Goal: Task Accomplishment & Management: Use online tool/utility

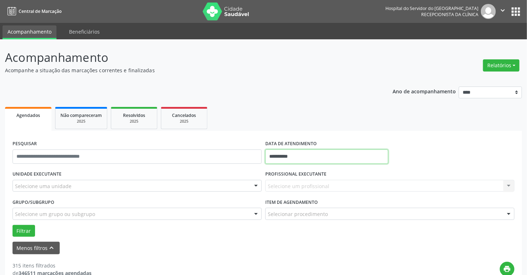
click at [318, 157] on input "**********" at bounding box center [326, 156] width 123 height 14
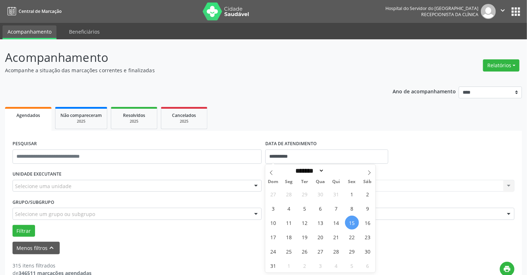
click at [352, 222] on span "15" at bounding box center [352, 223] width 14 height 14
type input "**********"
click at [352, 222] on span "15" at bounding box center [352, 223] width 14 height 14
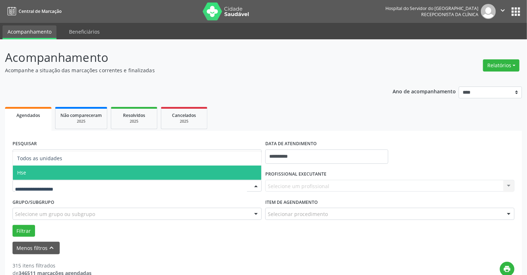
click at [53, 167] on span "Hse" at bounding box center [137, 172] width 248 height 14
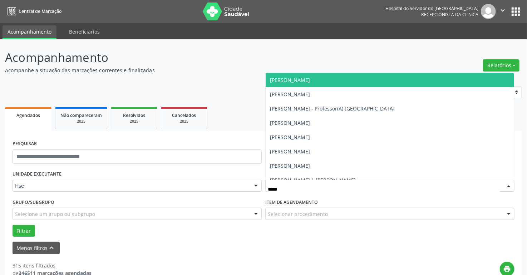
type input "******"
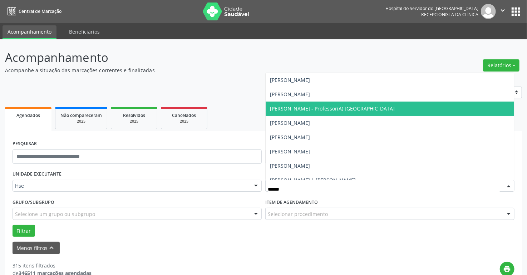
click at [311, 115] on span "[PERSON_NAME] - Professor(A) [GEOGRAPHIC_DATA]" at bounding box center [390, 109] width 248 height 14
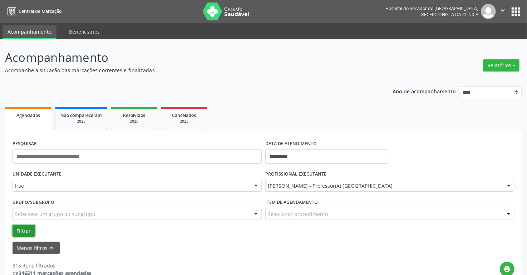
click at [18, 233] on button "Filtrar" at bounding box center [24, 231] width 23 height 12
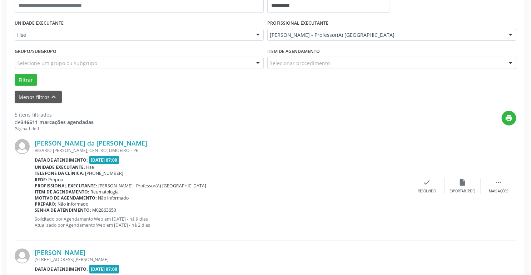
scroll to position [151, 0]
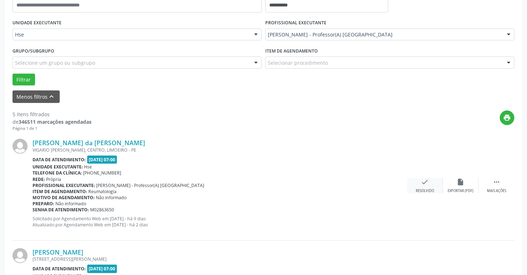
click at [427, 186] on div "check Resolvido" at bounding box center [425, 185] width 36 height 15
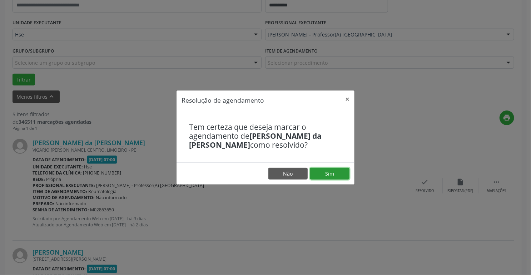
click at [324, 170] on button "Sim" at bounding box center [329, 174] width 39 height 12
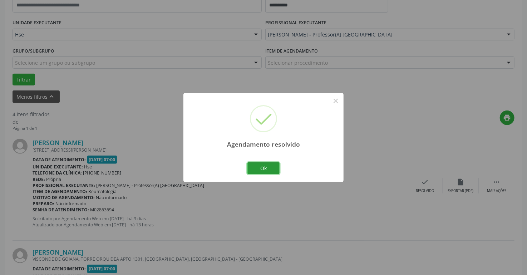
click at [257, 169] on button "Ok" at bounding box center [263, 168] width 32 height 12
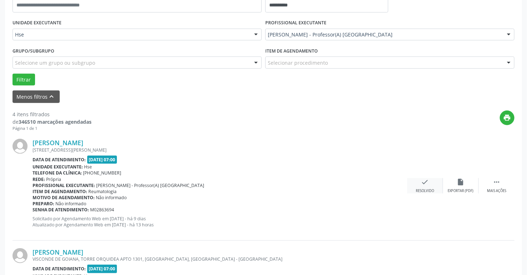
click at [431, 189] on div "Resolvido" at bounding box center [425, 190] width 18 height 5
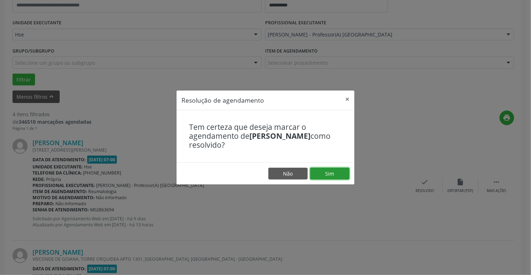
click at [330, 170] on button "Sim" at bounding box center [329, 174] width 39 height 12
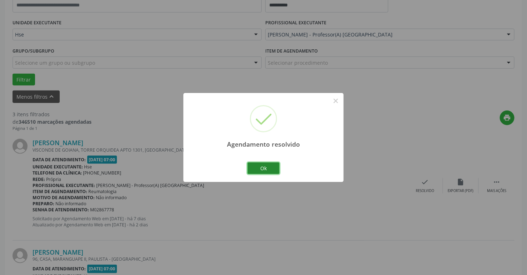
click at [264, 167] on button "Ok" at bounding box center [263, 168] width 32 height 12
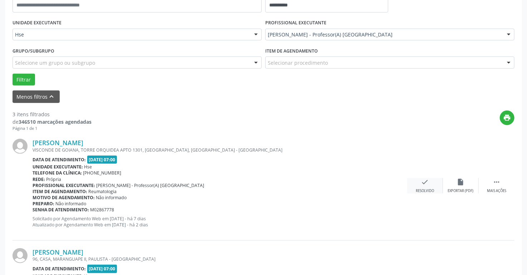
click at [426, 184] on icon "check" at bounding box center [425, 182] width 8 height 8
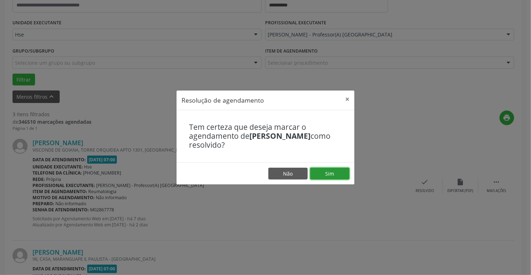
click at [332, 170] on button "Sim" at bounding box center [329, 174] width 39 height 12
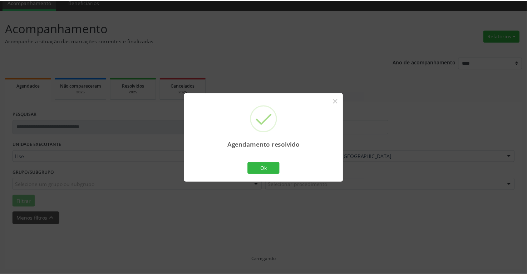
scroll to position [29, 0]
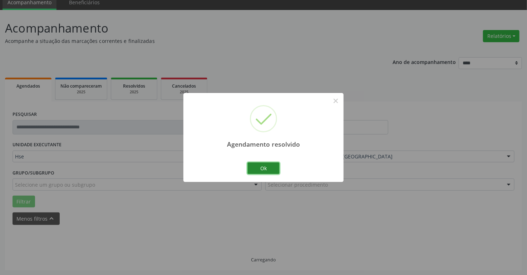
click at [269, 164] on button "Ok" at bounding box center [263, 168] width 32 height 12
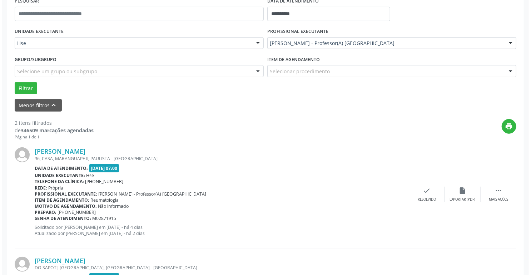
scroll to position [172, 0]
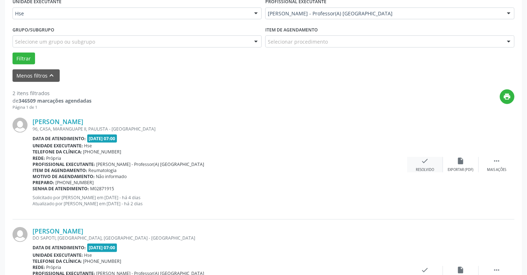
click at [422, 165] on div "check Resolvido" at bounding box center [425, 164] width 36 height 15
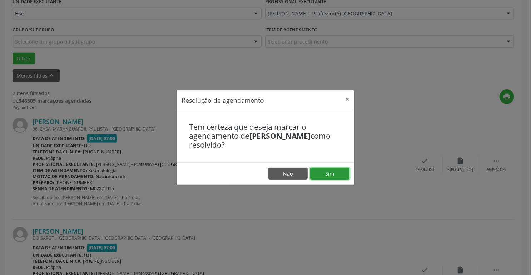
click at [333, 171] on button "Sim" at bounding box center [329, 174] width 39 height 12
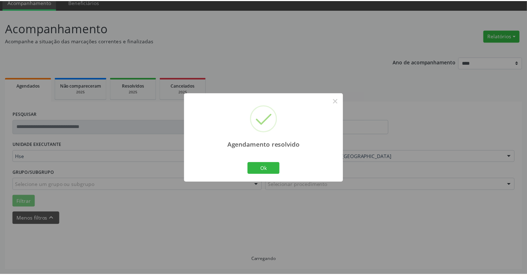
scroll to position [29, 0]
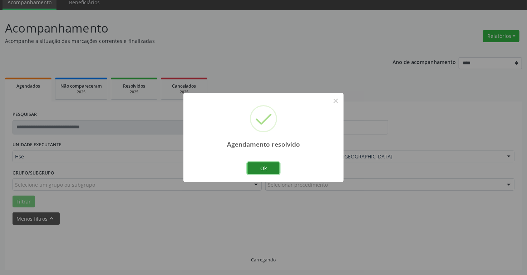
click at [272, 164] on button "Ok" at bounding box center [263, 168] width 32 height 12
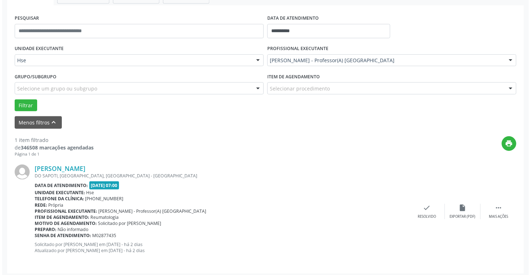
scroll to position [129, 0]
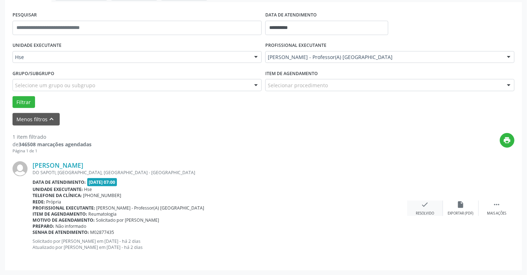
click at [423, 206] on icon "check" at bounding box center [425, 205] width 8 height 8
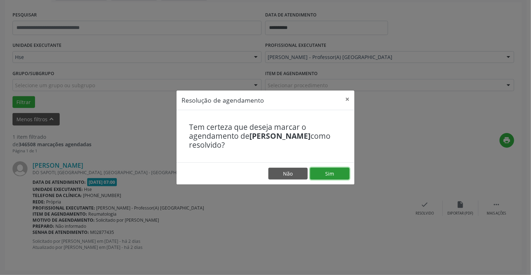
click at [345, 171] on button "Sim" at bounding box center [329, 174] width 39 height 12
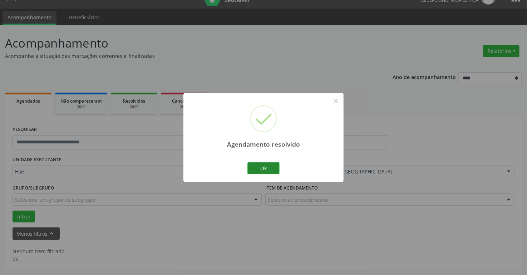
scroll to position [14, 0]
click at [267, 168] on button "Ok" at bounding box center [263, 168] width 32 height 12
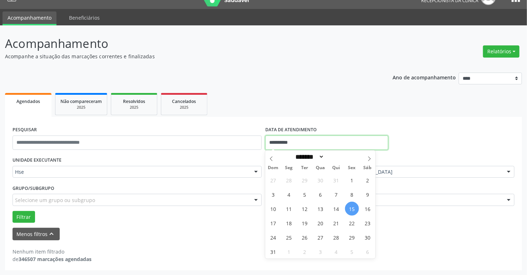
click at [309, 140] on input "**********" at bounding box center [326, 142] width 123 height 14
click at [350, 211] on span "15" at bounding box center [352, 209] width 14 height 14
type input "**********"
click at [350, 211] on span "15" at bounding box center [352, 209] width 14 height 14
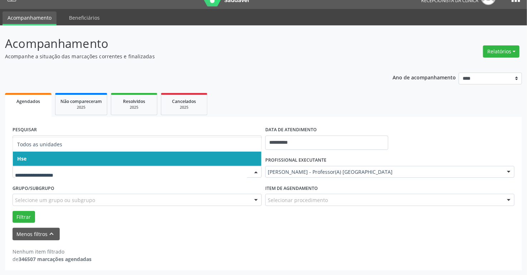
click at [51, 156] on span "Hse" at bounding box center [137, 159] width 248 height 14
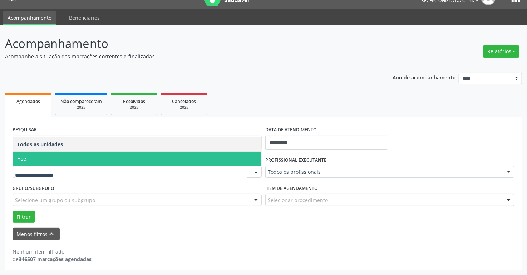
click at [53, 161] on span "Hse" at bounding box center [137, 159] width 248 height 14
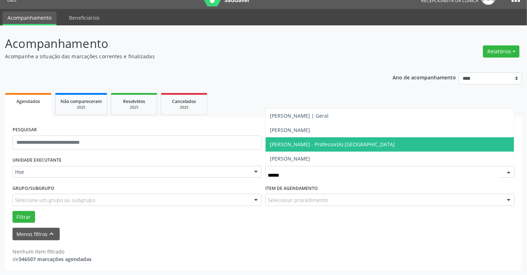
type input "*******"
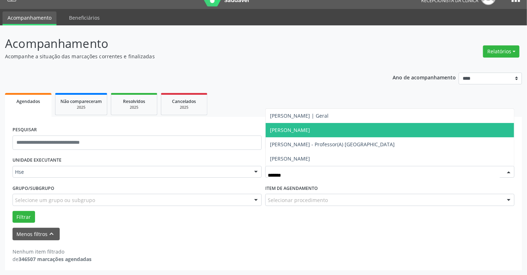
click at [288, 130] on span "[PERSON_NAME]" at bounding box center [290, 130] width 40 height 7
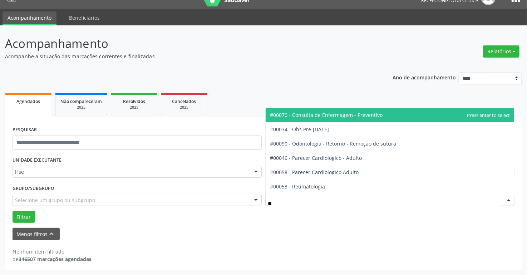
type input "***"
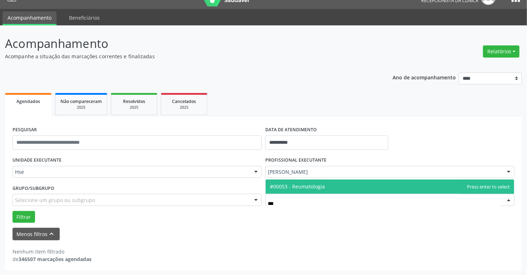
click at [337, 191] on span "#00053 - Reumatologia" at bounding box center [390, 186] width 248 height 14
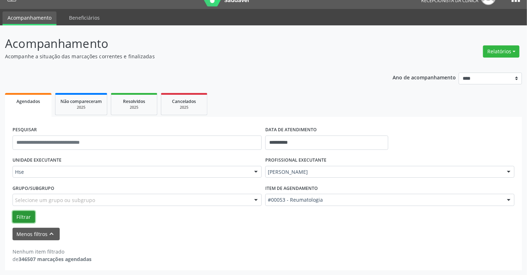
click at [26, 215] on button "Filtrar" at bounding box center [24, 217] width 23 height 12
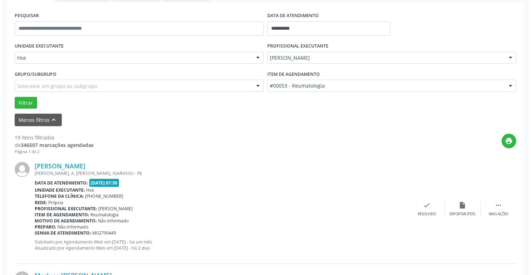
scroll to position [128, 0]
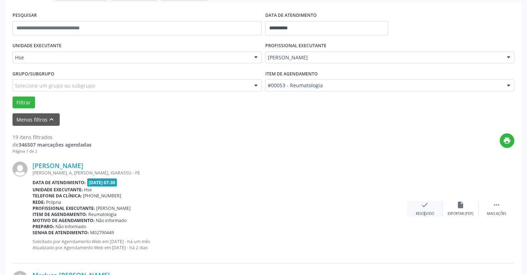
click at [419, 209] on div "check Resolvido" at bounding box center [425, 208] width 36 height 15
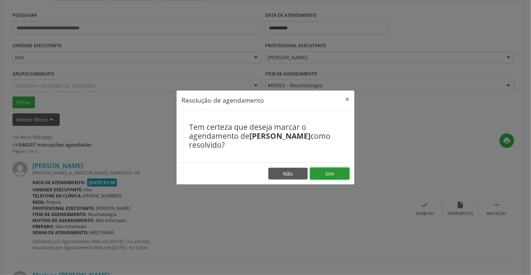
click at [325, 172] on button "Sim" at bounding box center [329, 174] width 39 height 12
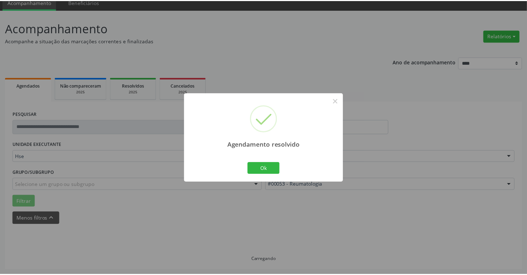
scroll to position [29, 0]
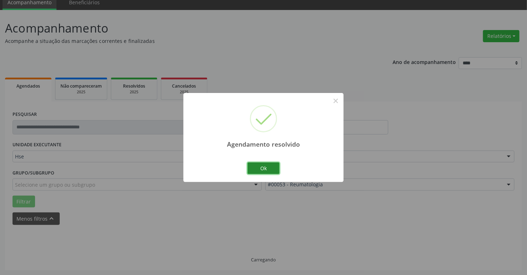
click at [259, 167] on button "Ok" at bounding box center [263, 168] width 32 height 12
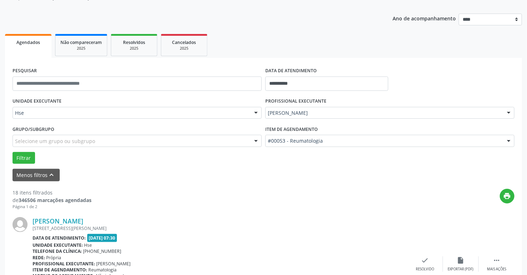
scroll to position [115, 0]
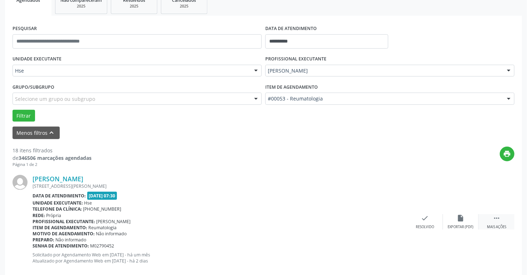
click at [507, 222] on div " Mais ações" at bounding box center [497, 221] width 36 height 15
click at [457, 217] on icon "alarm_off" at bounding box center [461, 218] width 8 height 8
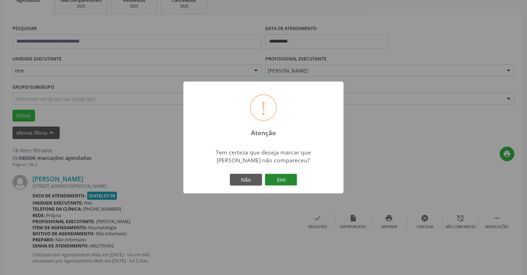
click at [289, 177] on button "Sim" at bounding box center [281, 180] width 32 height 12
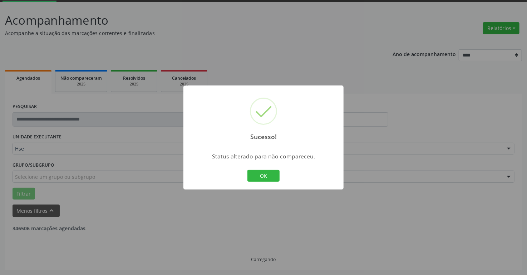
scroll to position [37, 0]
click at [271, 174] on button "OK" at bounding box center [263, 176] width 32 height 12
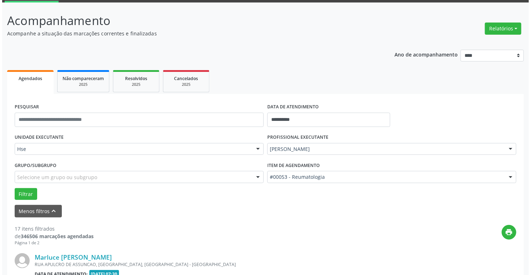
scroll to position [115, 0]
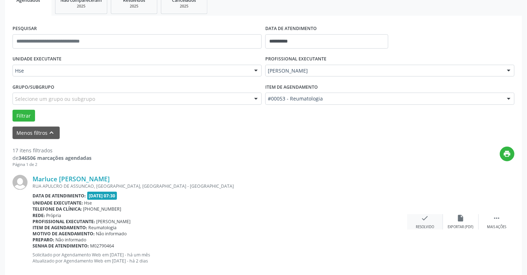
click at [420, 220] on div "check Resolvido" at bounding box center [425, 221] width 36 height 15
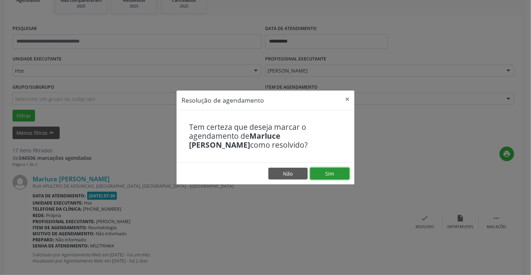
click at [327, 173] on button "Sim" at bounding box center [329, 174] width 39 height 12
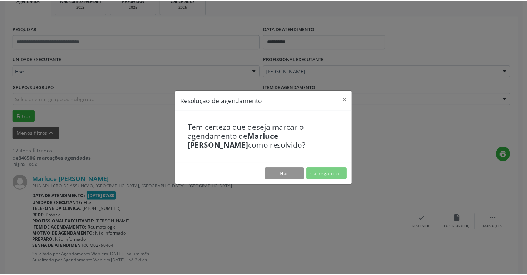
scroll to position [29, 0]
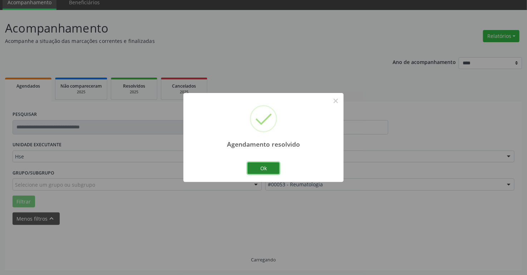
click at [272, 169] on button "Ok" at bounding box center [263, 168] width 32 height 12
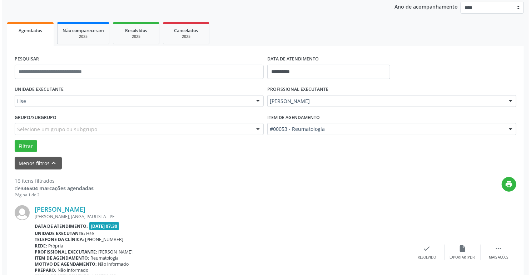
scroll to position [144, 0]
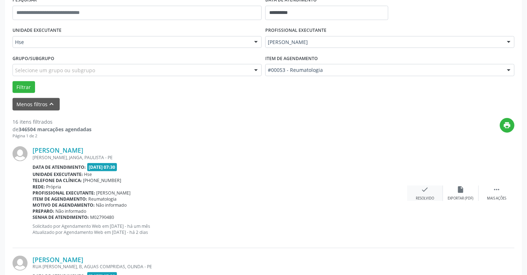
click at [430, 198] on div "Resolvido" at bounding box center [425, 198] width 18 height 5
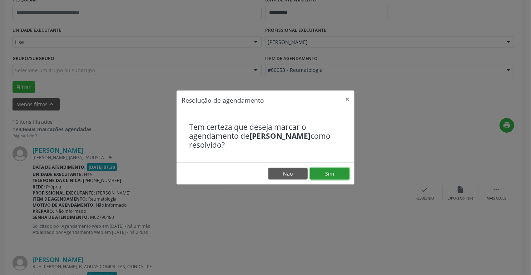
click at [342, 171] on button "Sim" at bounding box center [329, 174] width 39 height 12
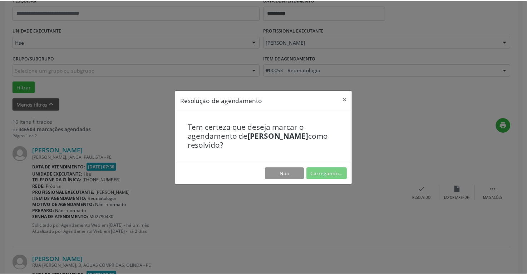
scroll to position [29, 0]
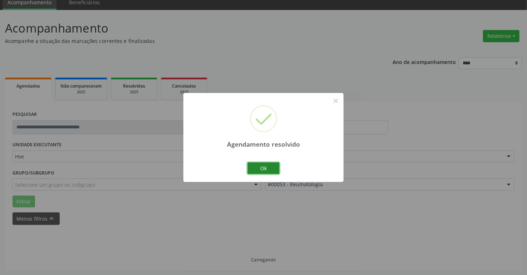
click at [270, 169] on button "Ok" at bounding box center [263, 168] width 32 height 12
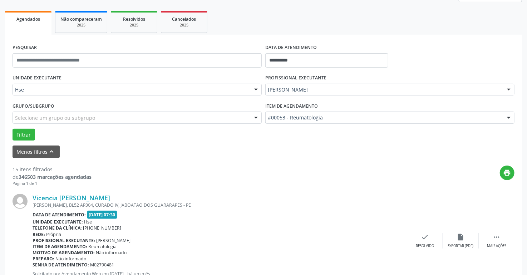
scroll to position [144, 0]
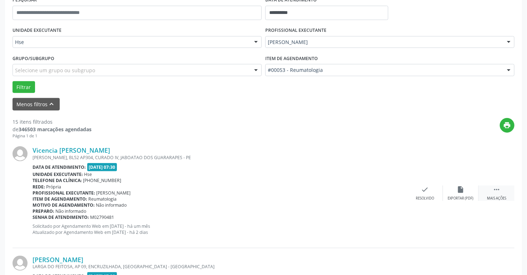
click at [501, 196] on div "Mais ações" at bounding box center [496, 198] width 19 height 5
click at [465, 193] on div "alarm_off Não compareceu" at bounding box center [461, 192] width 36 height 15
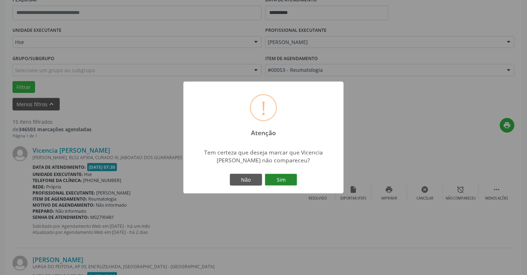
click at [281, 178] on button "Sim" at bounding box center [281, 180] width 32 height 12
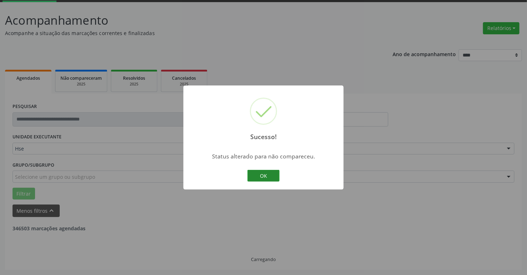
scroll to position [37, 0]
click at [273, 176] on button "OK" at bounding box center [263, 176] width 32 height 12
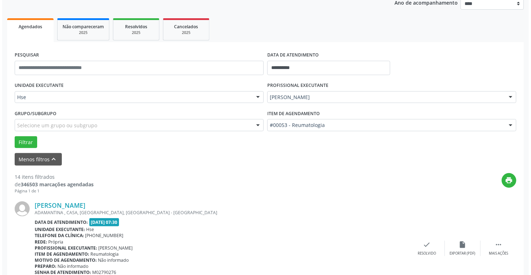
scroll to position [151, 0]
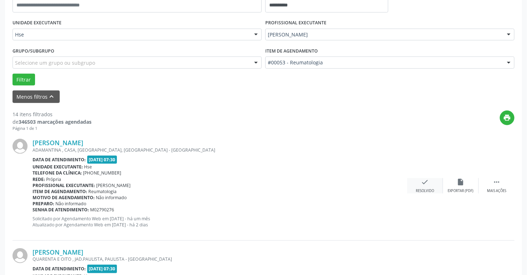
click at [432, 189] on div "Resolvido" at bounding box center [425, 190] width 18 height 5
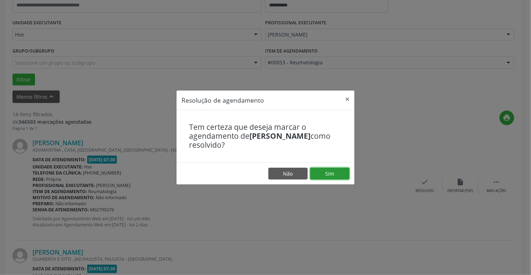
click at [336, 172] on button "Sim" at bounding box center [329, 174] width 39 height 12
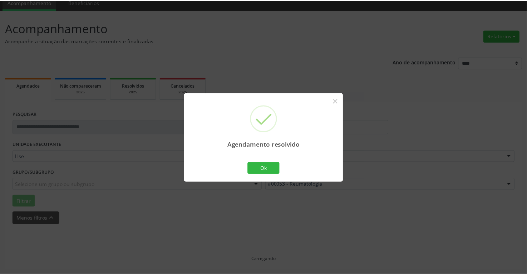
scroll to position [29, 0]
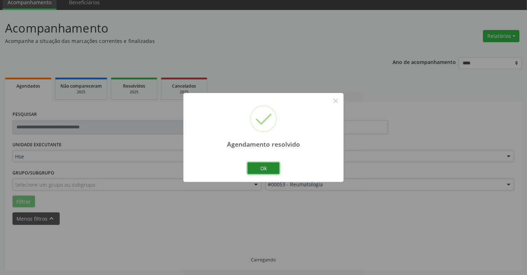
click at [257, 164] on button "Ok" at bounding box center [263, 168] width 32 height 12
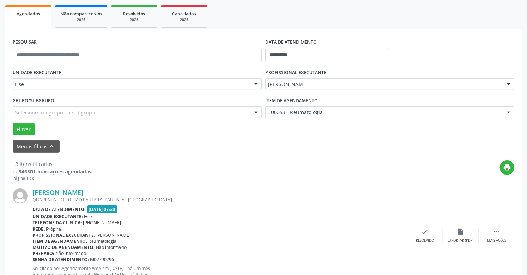
scroll to position [144, 0]
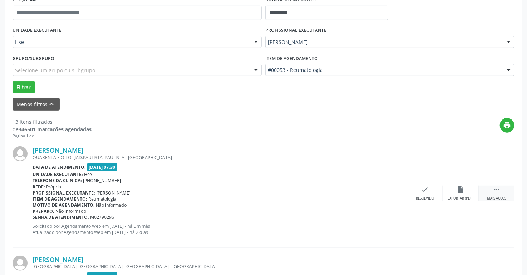
click at [500, 190] on div " Mais ações" at bounding box center [497, 192] width 36 height 15
click at [467, 191] on div "alarm_off Não compareceu" at bounding box center [461, 192] width 36 height 15
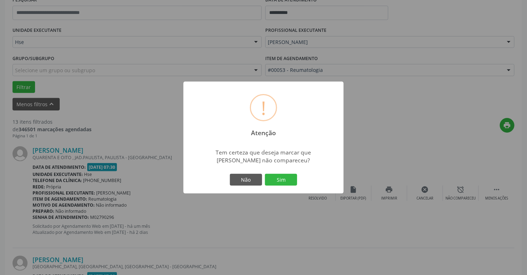
click at [287, 178] on button "Sim" at bounding box center [281, 180] width 32 height 12
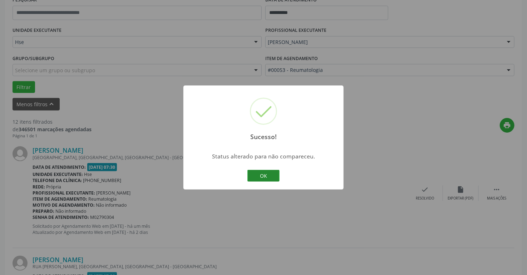
click at [254, 174] on button "OK" at bounding box center [263, 176] width 32 height 12
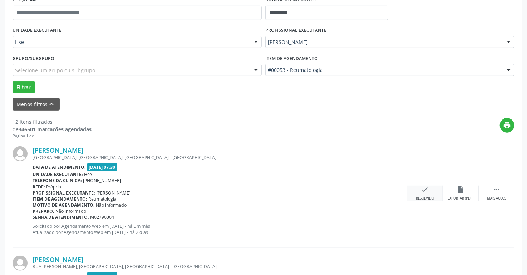
click at [421, 190] on icon "check" at bounding box center [425, 189] width 8 height 8
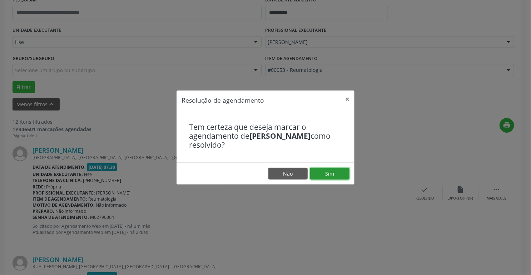
click at [316, 170] on button "Sim" at bounding box center [329, 174] width 39 height 12
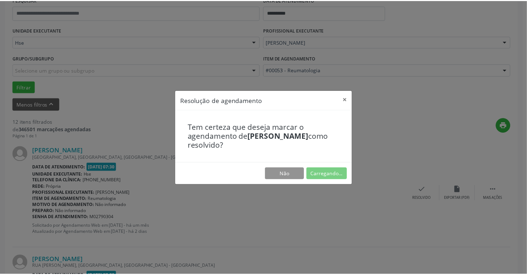
scroll to position [29, 0]
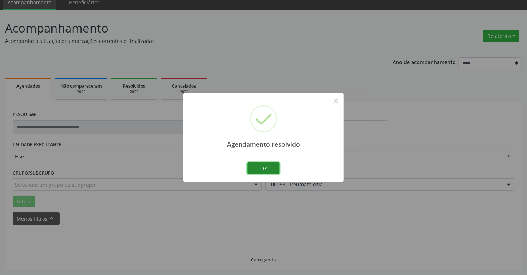
click at [264, 170] on button "Ok" at bounding box center [263, 168] width 32 height 12
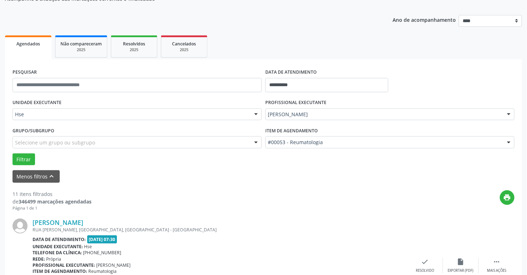
scroll to position [115, 0]
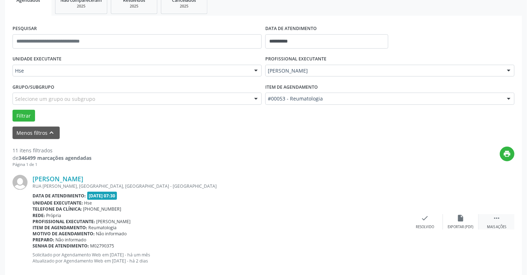
click at [496, 218] on icon "" at bounding box center [497, 218] width 8 height 8
click at [454, 223] on div "alarm_off Não compareceu" at bounding box center [461, 221] width 36 height 15
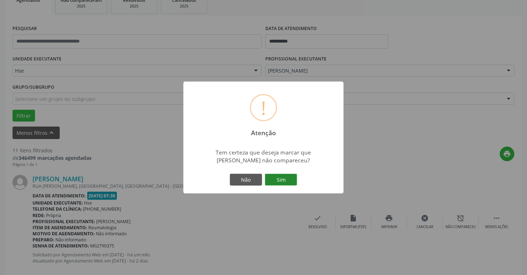
click at [274, 179] on button "Sim" at bounding box center [281, 180] width 32 height 12
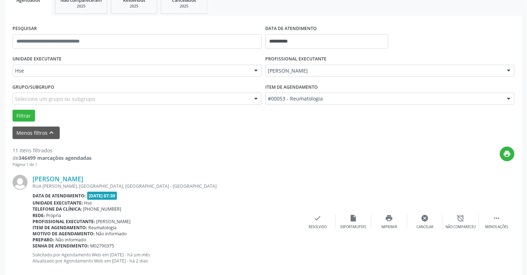
scroll to position [37, 0]
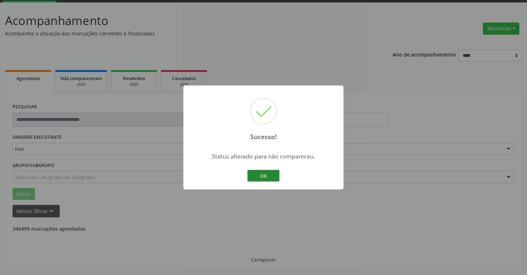
click at [272, 177] on button "OK" at bounding box center [263, 176] width 32 height 12
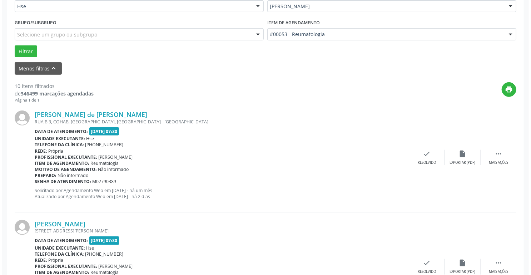
scroll to position [180, 0]
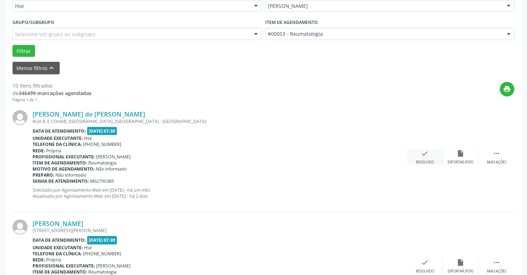
click at [418, 157] on div "check Resolvido" at bounding box center [425, 156] width 36 height 15
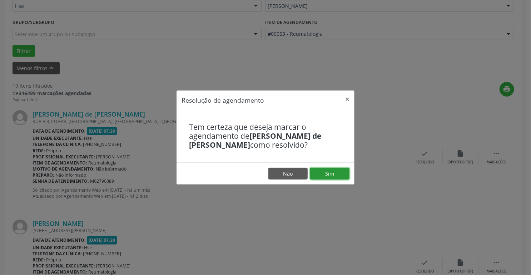
click at [323, 170] on button "Sim" at bounding box center [329, 174] width 39 height 12
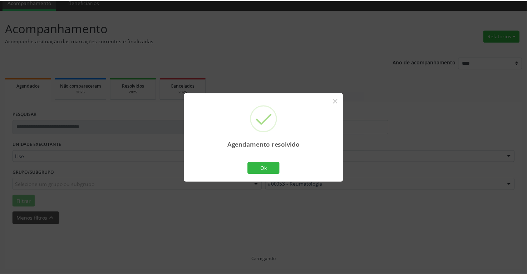
scroll to position [29, 0]
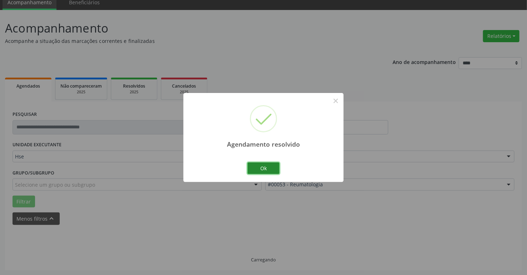
click at [267, 167] on button "Ok" at bounding box center [263, 168] width 32 height 12
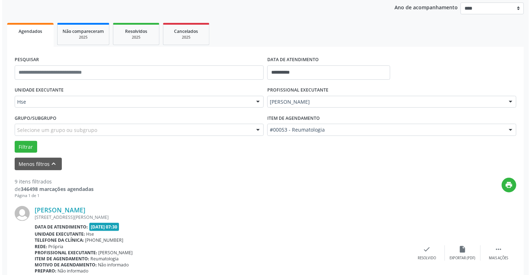
scroll to position [144, 0]
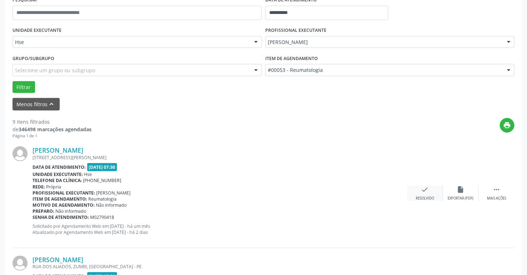
click at [420, 190] on div "check Resolvido" at bounding box center [425, 192] width 36 height 15
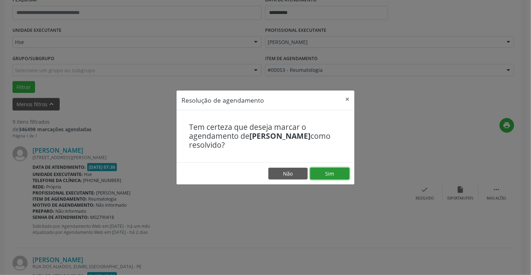
click at [338, 172] on button "Sim" at bounding box center [329, 174] width 39 height 12
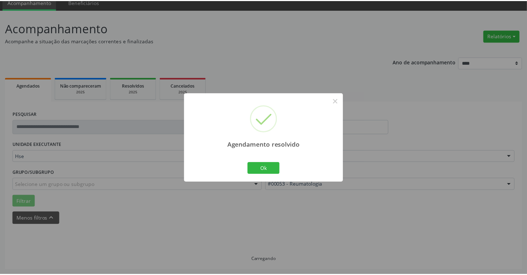
scroll to position [29, 0]
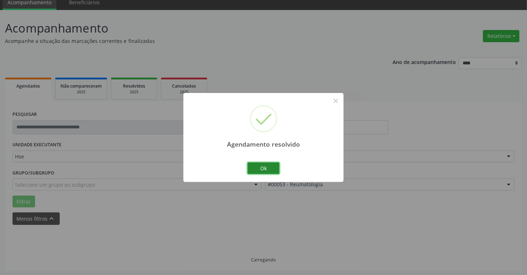
click at [277, 169] on button "Ok" at bounding box center [263, 168] width 32 height 12
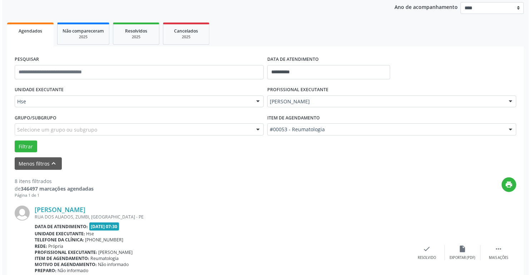
scroll to position [144, 0]
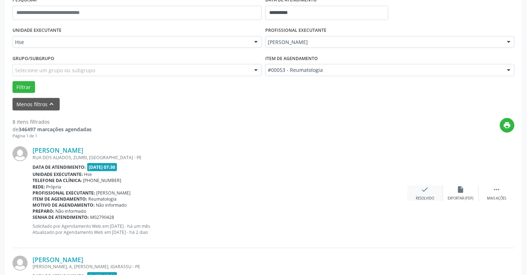
click at [420, 192] on div "check Resolvido" at bounding box center [425, 192] width 36 height 15
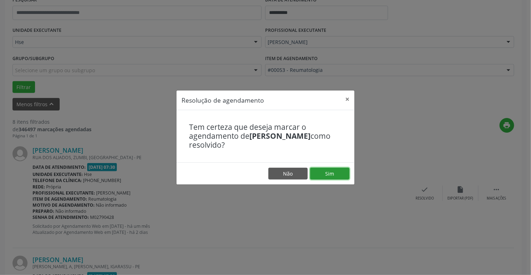
click at [334, 177] on button "Sim" at bounding box center [329, 174] width 39 height 12
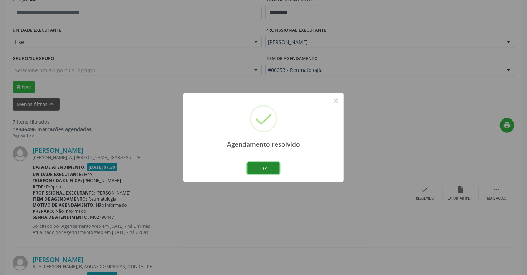
click at [272, 171] on button "Ok" at bounding box center [263, 168] width 32 height 12
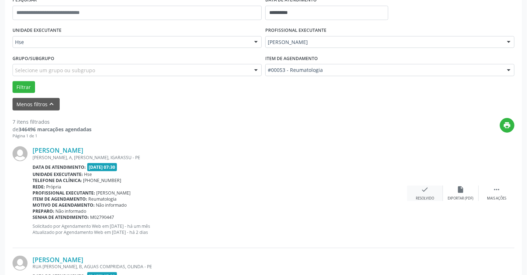
click at [420, 194] on div "check Resolvido" at bounding box center [425, 192] width 36 height 15
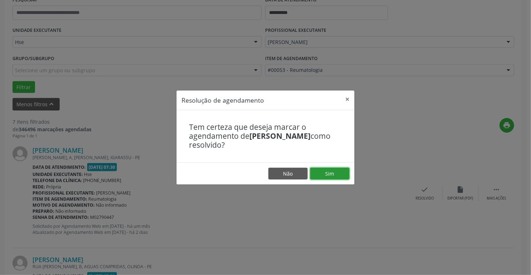
click at [319, 173] on button "Sim" at bounding box center [329, 174] width 39 height 12
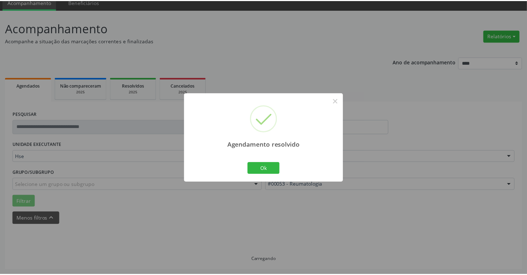
scroll to position [29, 0]
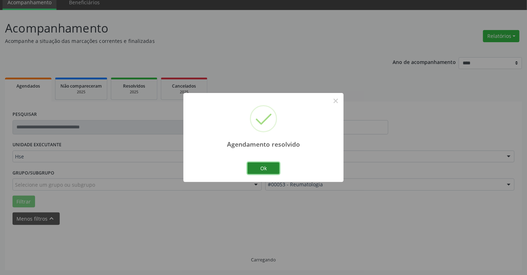
click at [264, 168] on button "Ok" at bounding box center [263, 168] width 32 height 12
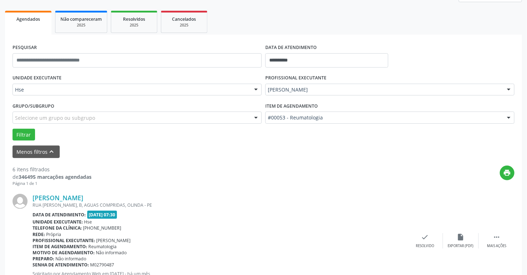
scroll to position [144, 0]
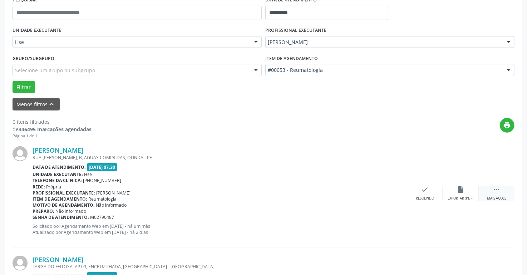
click at [495, 190] on icon "" at bounding box center [497, 189] width 8 height 8
click at [456, 189] on div "alarm_off Não compareceu" at bounding box center [461, 192] width 36 height 15
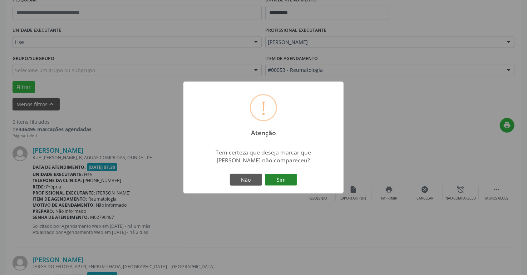
click at [274, 177] on button "Sim" at bounding box center [281, 180] width 32 height 12
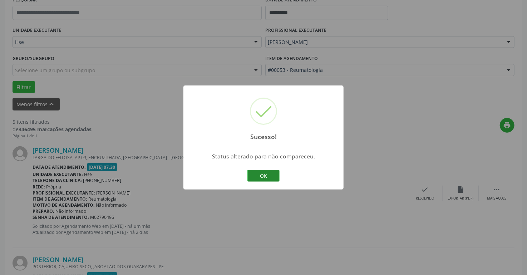
click at [261, 177] on button "OK" at bounding box center [263, 176] width 32 height 12
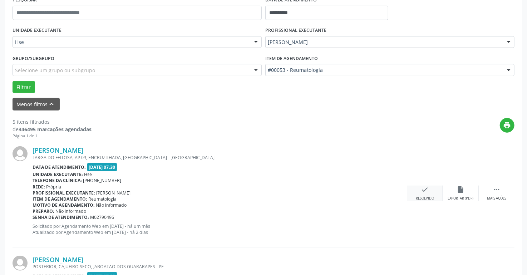
click at [425, 190] on icon "check" at bounding box center [425, 189] width 8 height 8
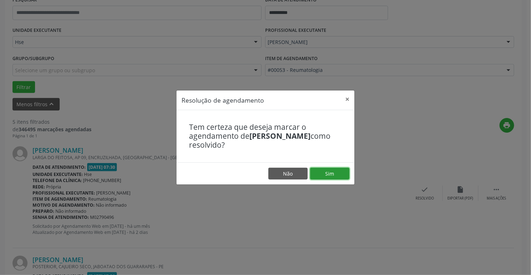
click at [337, 170] on button "Sim" at bounding box center [329, 174] width 39 height 12
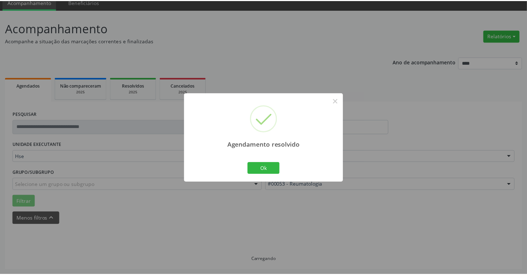
scroll to position [29, 0]
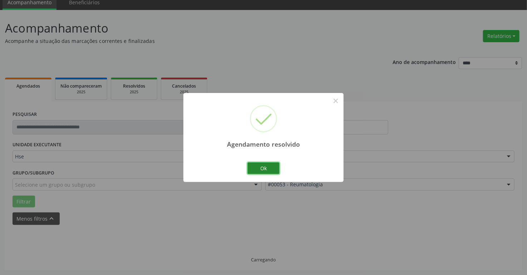
click at [267, 166] on button "Ok" at bounding box center [263, 168] width 32 height 12
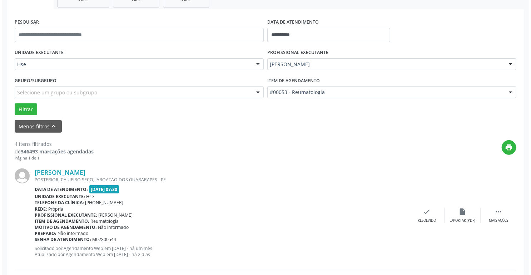
scroll to position [144, 0]
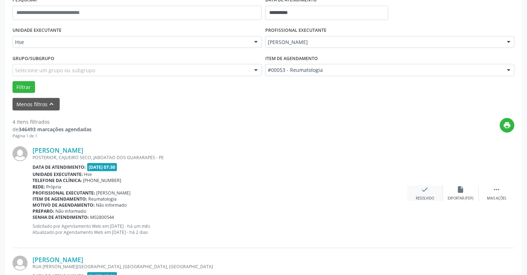
click at [427, 197] on div "Resolvido" at bounding box center [425, 198] width 18 height 5
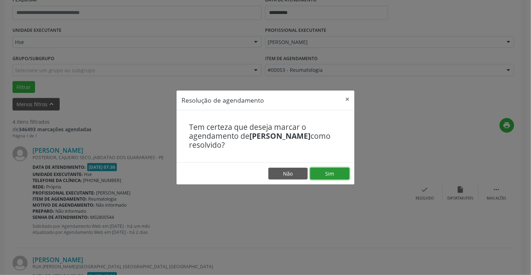
click at [346, 174] on button "Sim" at bounding box center [329, 174] width 39 height 12
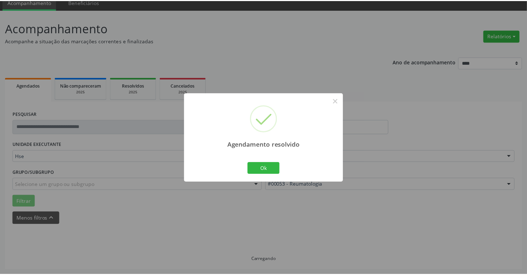
scroll to position [29, 0]
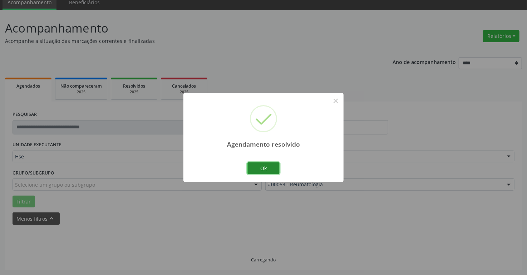
click at [257, 167] on button "Ok" at bounding box center [263, 168] width 32 height 12
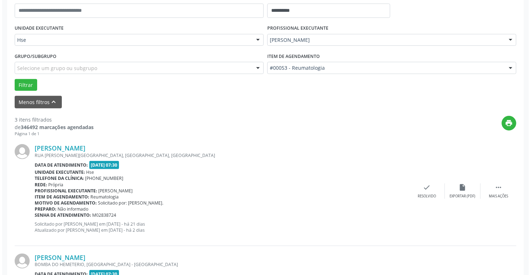
scroll to position [172, 0]
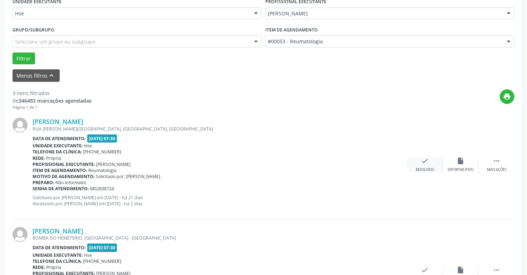
click at [428, 162] on icon "check" at bounding box center [425, 161] width 8 height 8
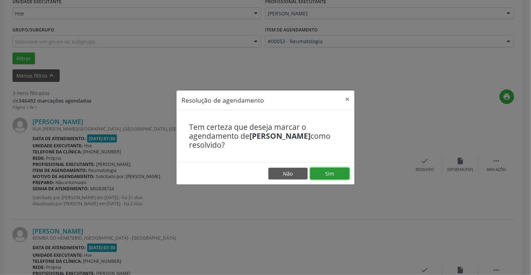
click at [345, 173] on button "Sim" at bounding box center [329, 174] width 39 height 12
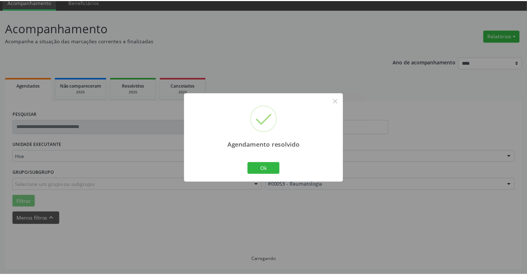
scroll to position [29, 0]
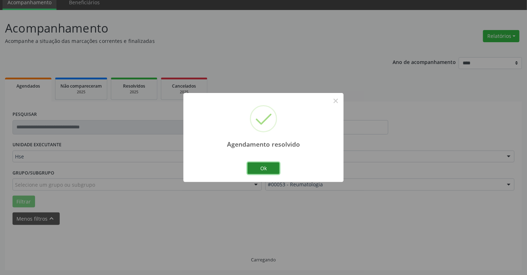
click at [263, 167] on button "Ok" at bounding box center [263, 168] width 32 height 12
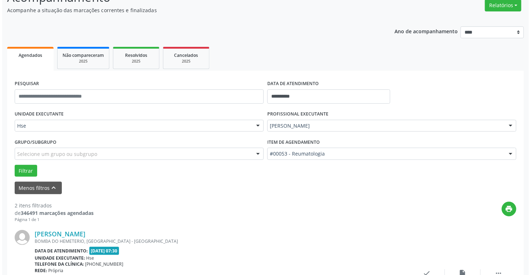
scroll to position [172, 0]
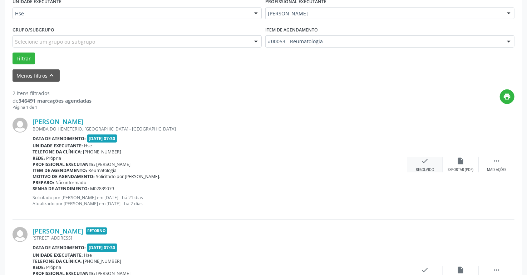
click at [426, 164] on div "check Resolvido" at bounding box center [425, 164] width 36 height 15
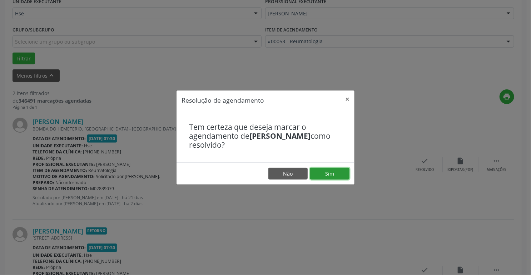
click at [330, 177] on button "Sim" at bounding box center [329, 174] width 39 height 12
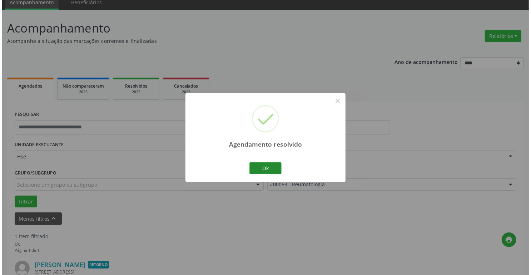
scroll to position [129, 0]
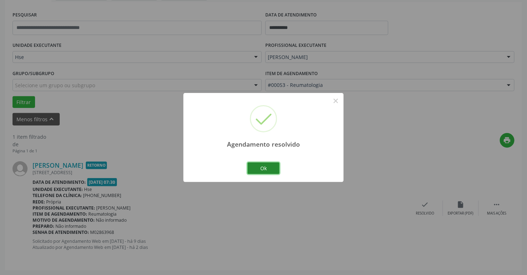
click at [258, 170] on button "Ok" at bounding box center [263, 168] width 32 height 12
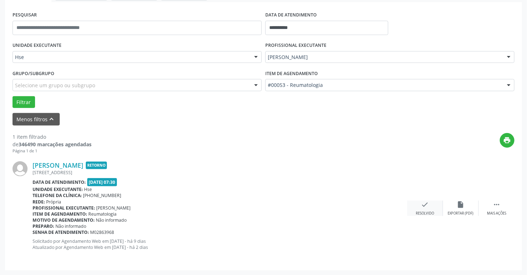
click at [426, 208] on icon "check" at bounding box center [425, 205] width 8 height 8
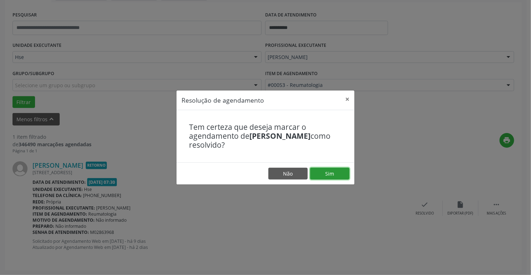
click at [340, 177] on button "Sim" at bounding box center [329, 174] width 39 height 12
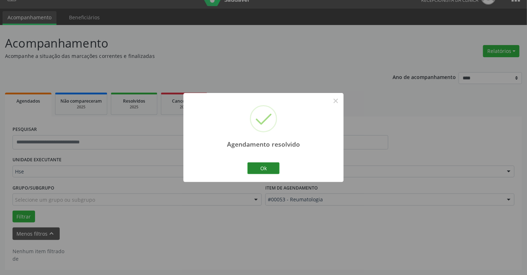
scroll to position [14, 0]
click at [262, 170] on button "Ok" at bounding box center [263, 168] width 32 height 12
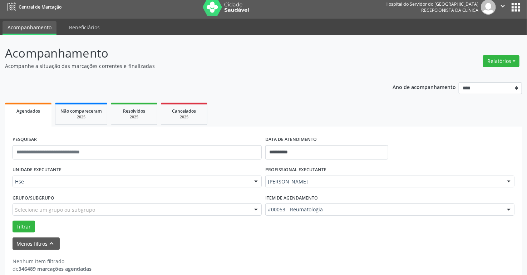
scroll to position [0, 0]
